Goal: Check status

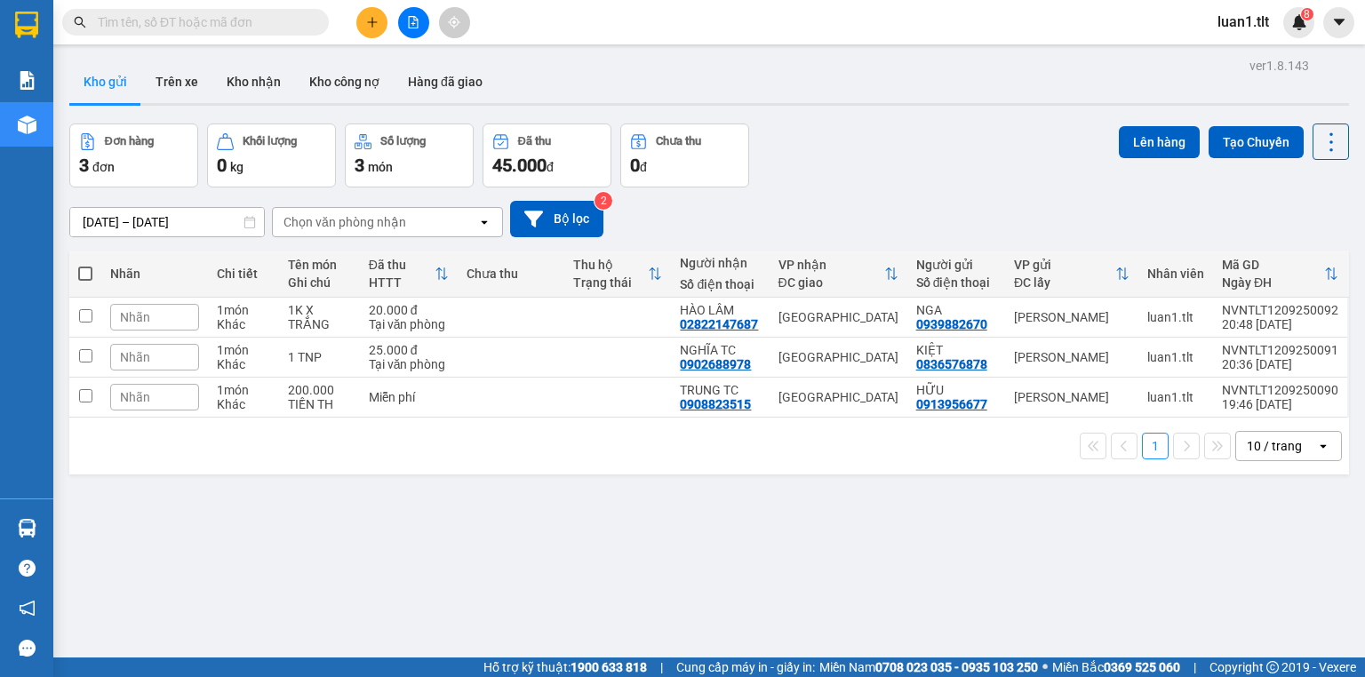
click at [916, 530] on div "ver 1.8.143 Kho gửi Trên xe Kho nhận Kho công nợ Hàng đã giao Đơn hàng 3 đơn Kh…" at bounding box center [709, 391] width 1294 height 677
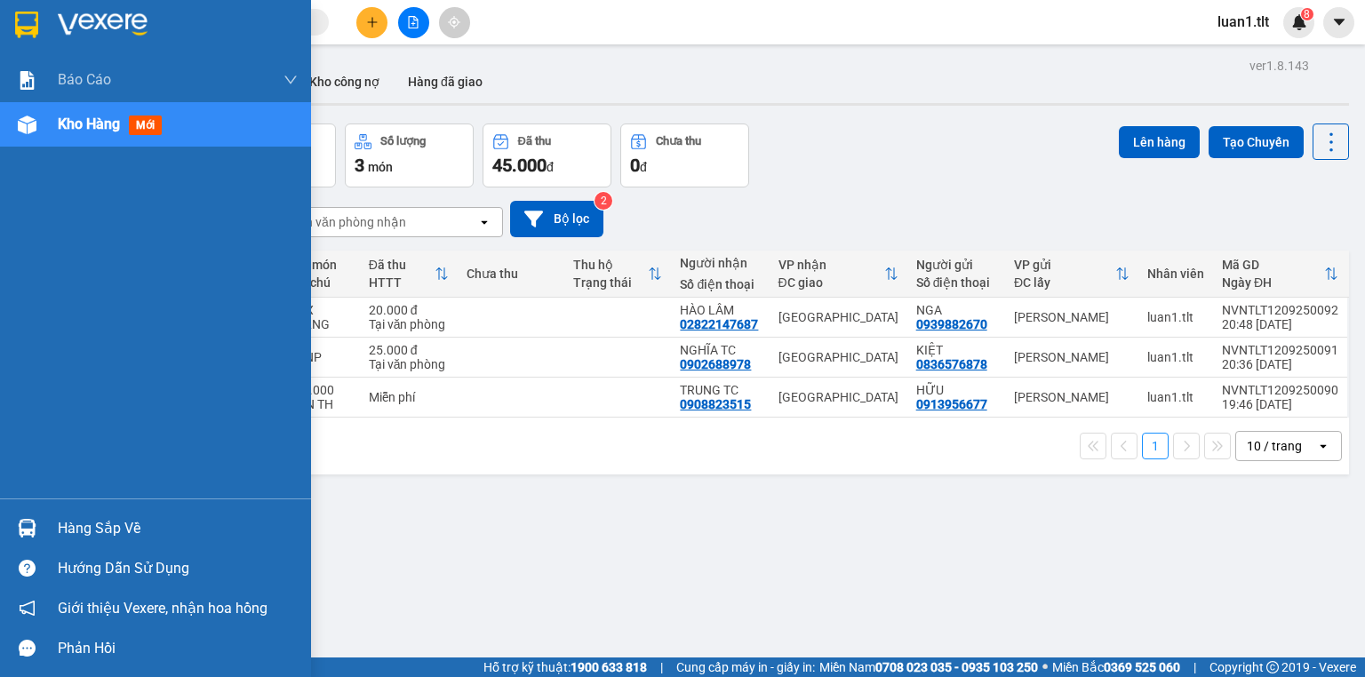
click at [56, 515] on div "Hàng sắp về" at bounding box center [155, 528] width 311 height 40
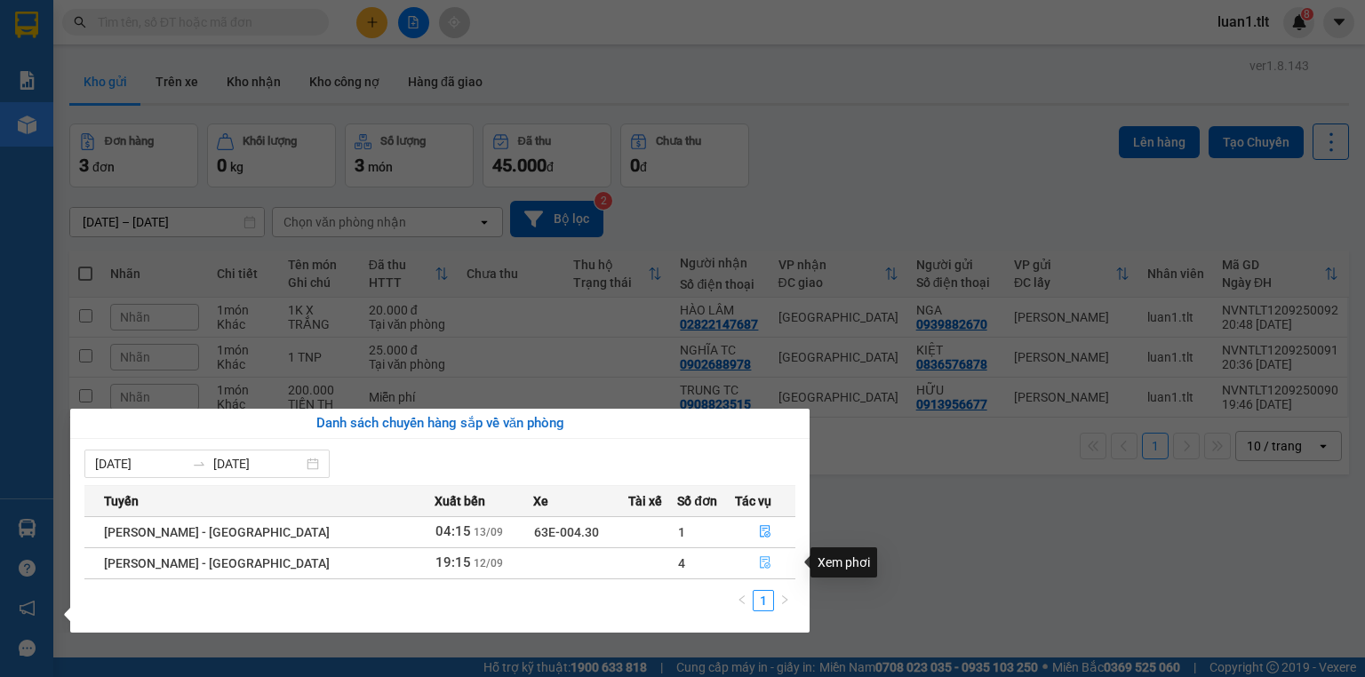
click at [759, 564] on icon "file-done" at bounding box center [765, 562] width 12 height 12
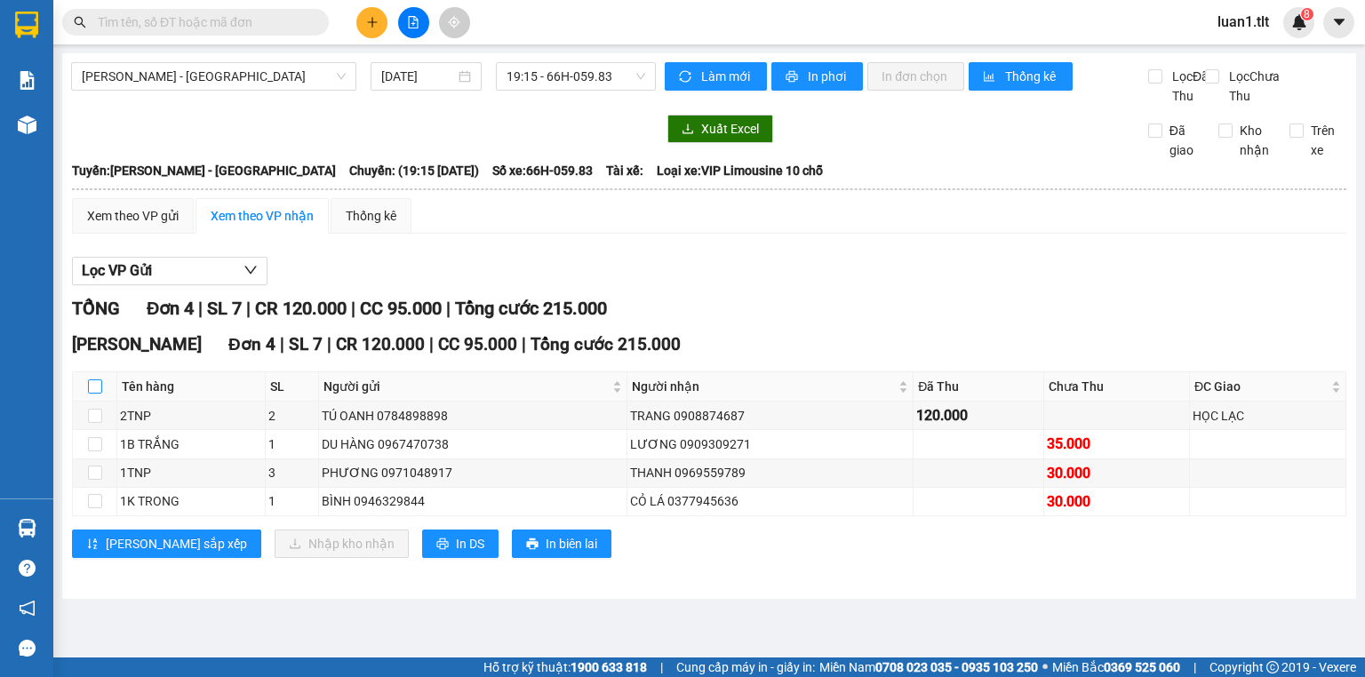
click at [96, 394] on input "checkbox" at bounding box center [95, 386] width 14 height 14
checkbox input "true"
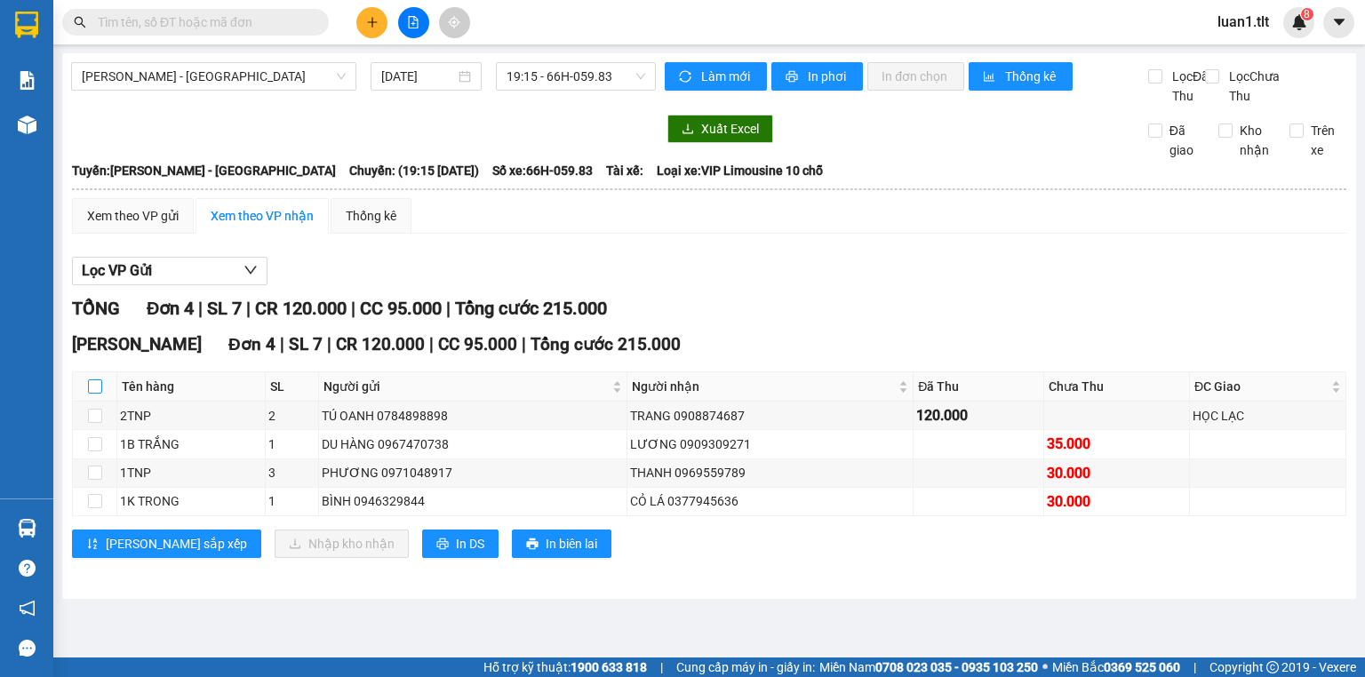
checkbox input "true"
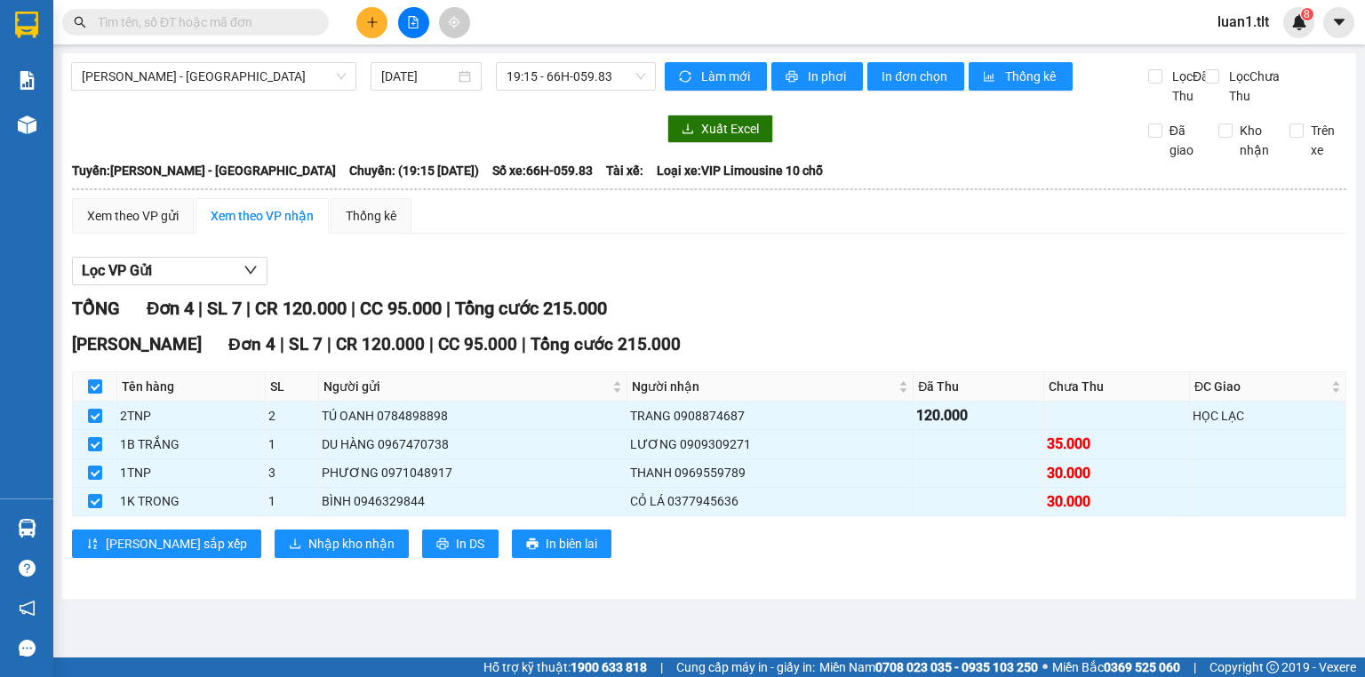
click at [96, 394] on input "checkbox" at bounding box center [95, 386] width 14 height 14
checkbox input "false"
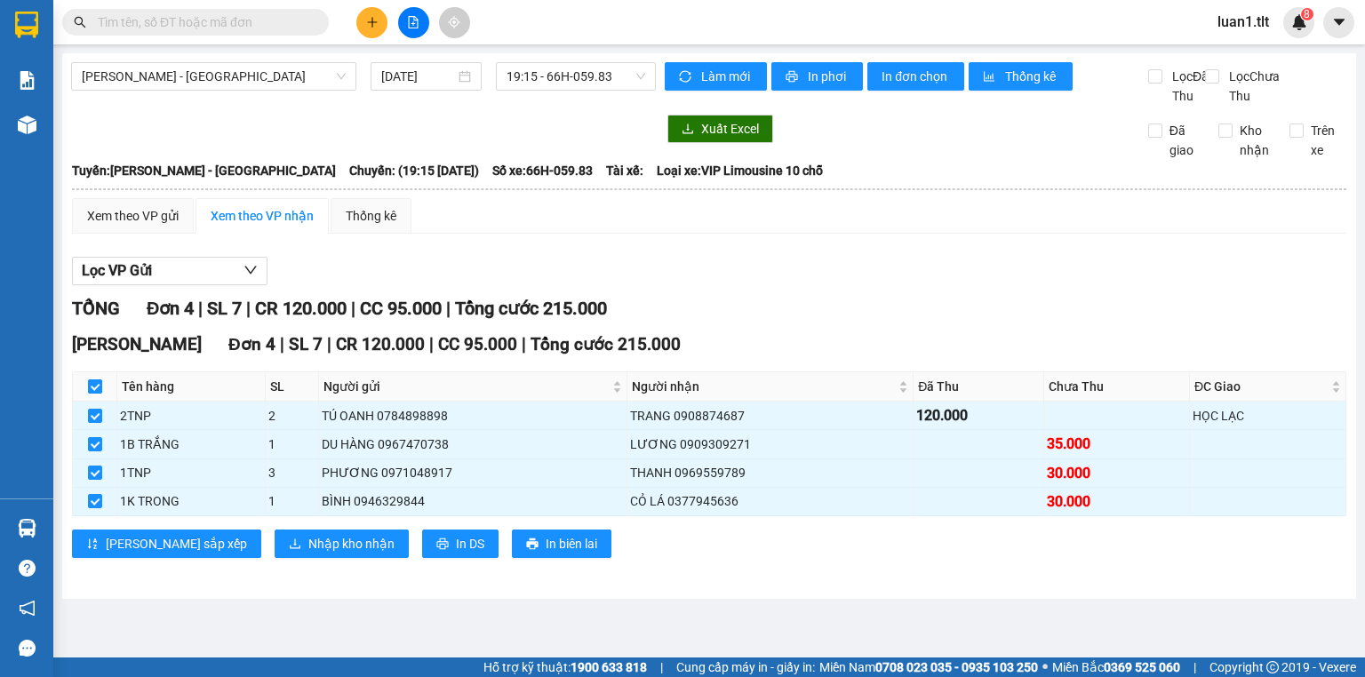
checkbox input "false"
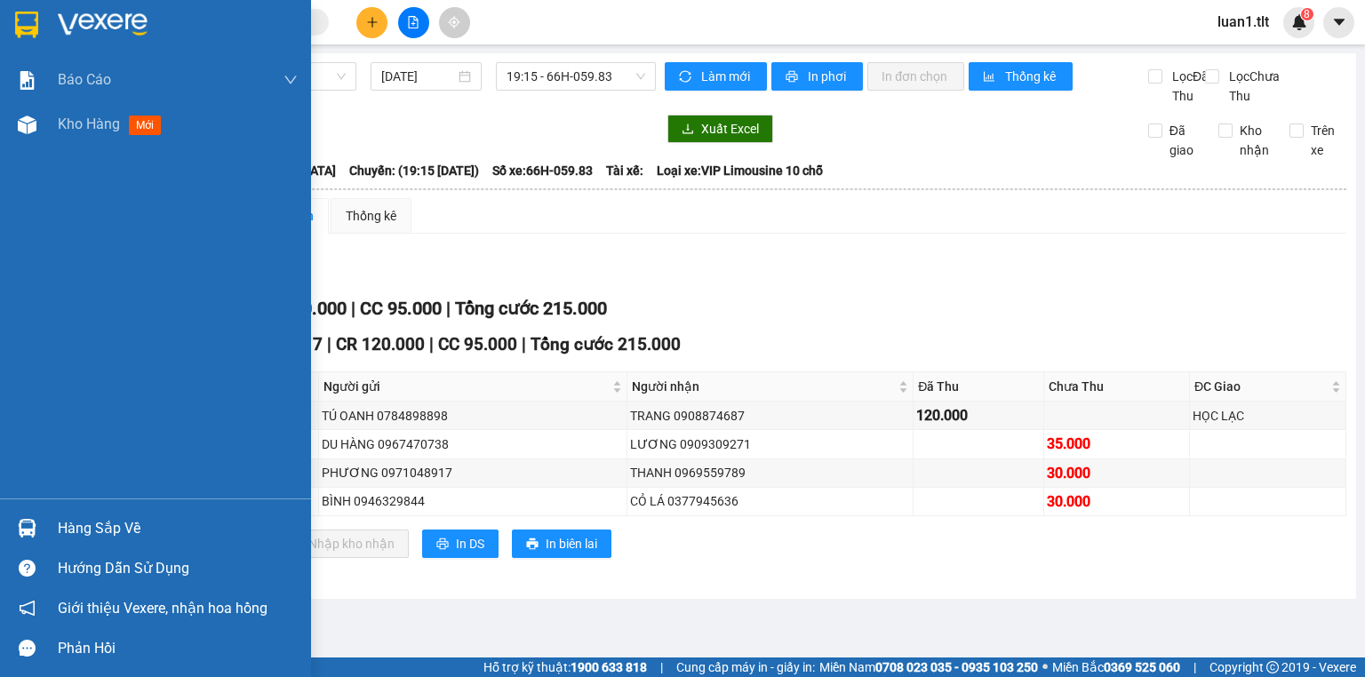
click at [32, 512] on div "Hàng sắp về" at bounding box center [155, 528] width 311 height 40
click at [33, 512] on div "Báo cáo Báo cáo dòng tiền (Nhân Viên) Doanh số tạo đơn theo VP gửi (nhân viên) …" at bounding box center [155, 338] width 311 height 677
click at [19, 533] on img at bounding box center [27, 528] width 19 height 19
click at [19, 533] on div "Báo cáo Báo cáo dòng tiền (Nhân Viên) Doanh số tạo đơn theo VP gửi (nhân viên) …" at bounding box center [155, 338] width 311 height 677
click at [53, 531] on div "Hàng sắp về" at bounding box center [155, 528] width 311 height 40
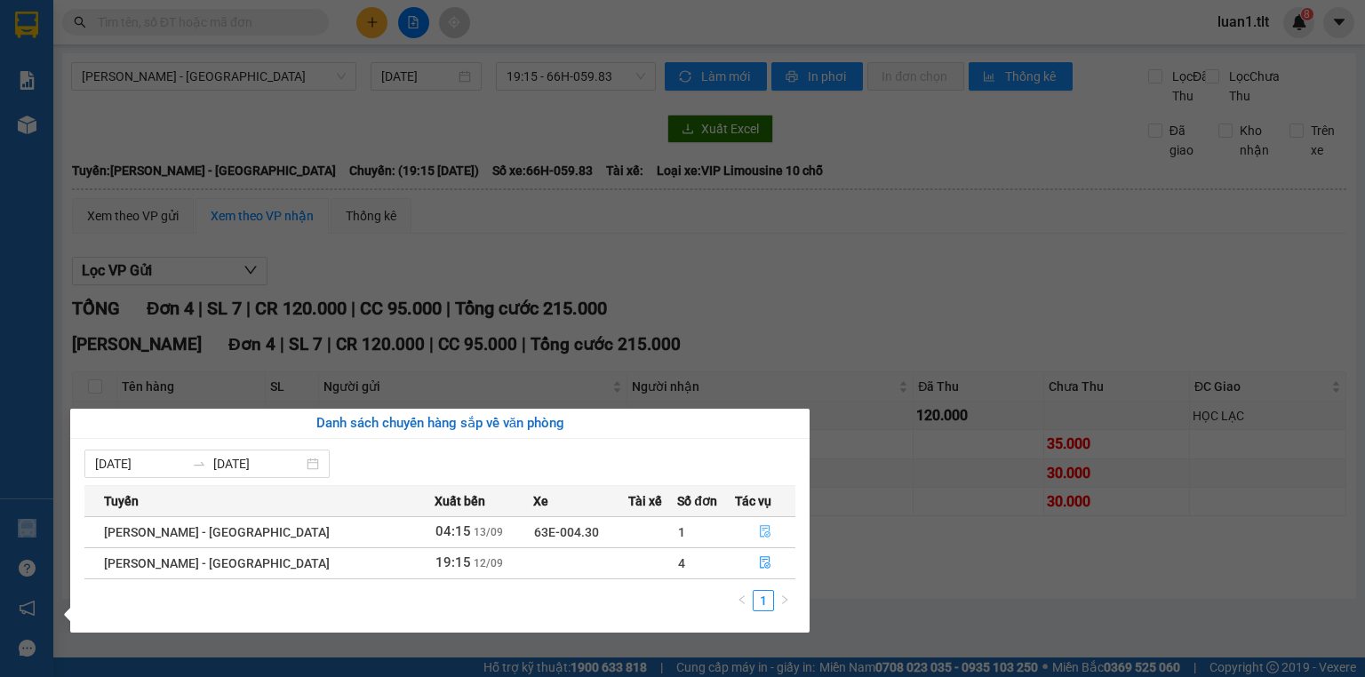
click at [753, 541] on button "button" at bounding box center [765, 532] width 59 height 28
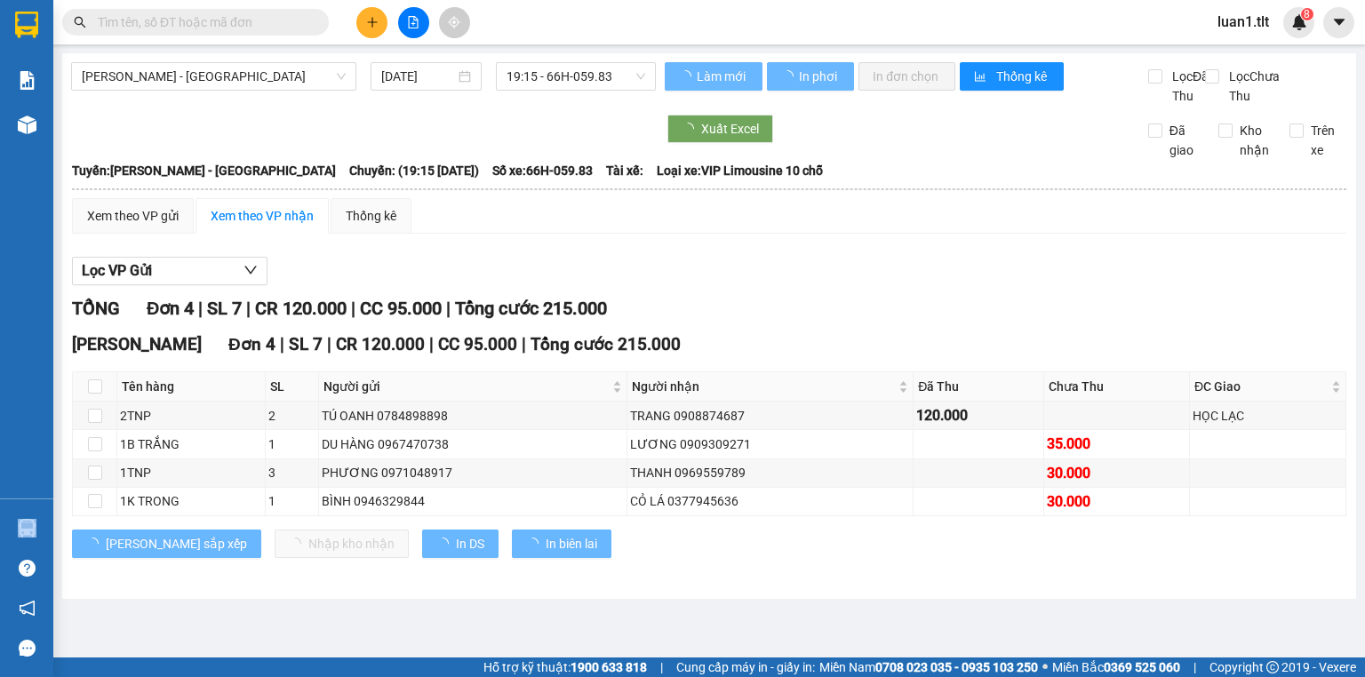
type input "[DATE]"
